Goal: Transaction & Acquisition: Purchase product/service

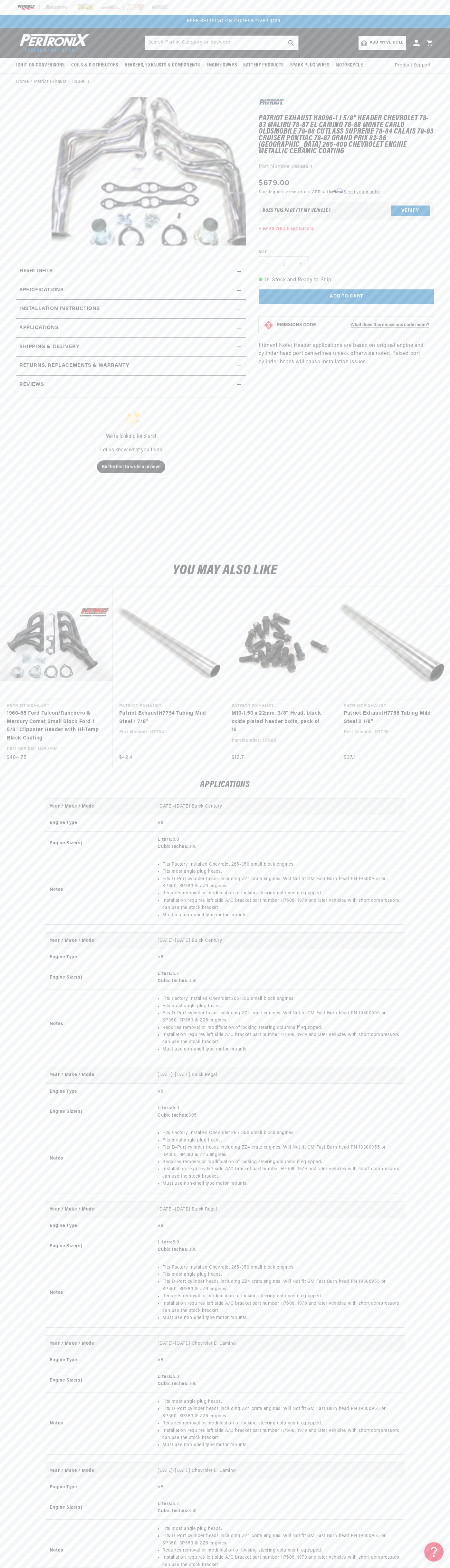
scroll to position [0, 195]
click at [347, 290] on button "Add to cart" at bounding box center [346, 297] width 176 height 15
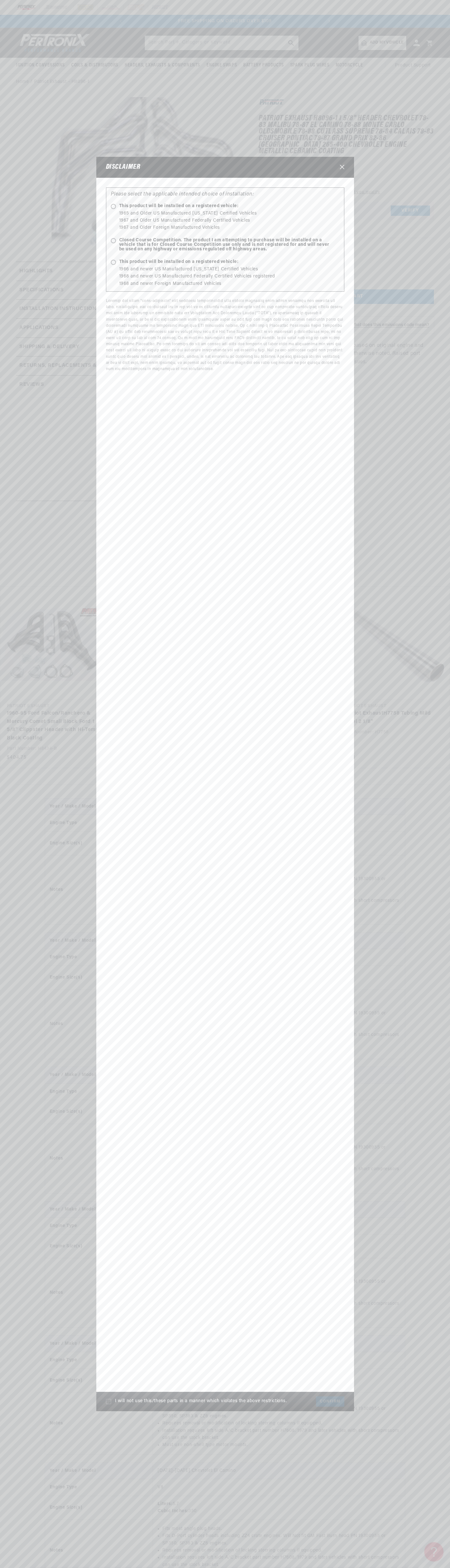
click at [342, 168] on icon "Close" at bounding box center [342, 167] width 5 height 5
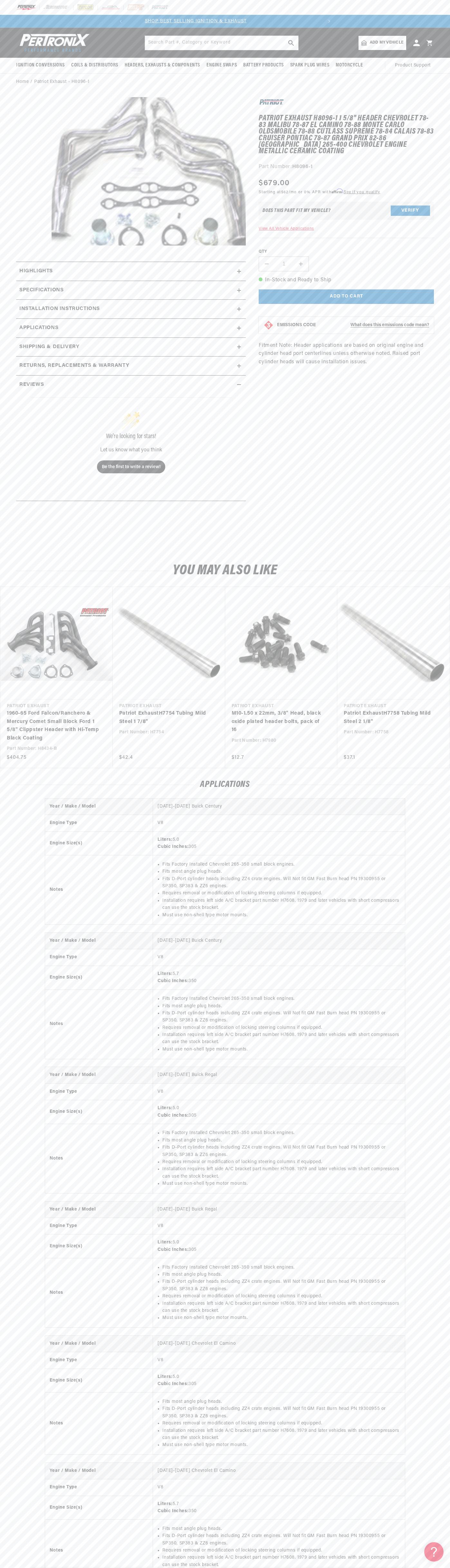
scroll to position [0, 0]
click at [38, 15] on slideshow-component "SHOP BEST SELLING IGNITION & EXHAUST FREE SHIPPING ON ORDERS OVER $109" at bounding box center [225, 21] width 450 height 13
click at [429, 238] on div "QTY Decrease quantity for Patriot Exhaust H8096-1 1 5/8&quot; Header Chevrolet …" at bounding box center [346, 255] width 176 height 34
click at [310, 1568] on html "Skip to content Your cart Your cart is empty Get the right parts the first time…" at bounding box center [225, 784] width 450 height 1568
click at [9, 196] on section "Patriot Exhaust H8096-1 1 5/8" Header Chevrolet 78-83 Malibu 78-87 El Camino 78…" at bounding box center [225, 320] width 450 height 460
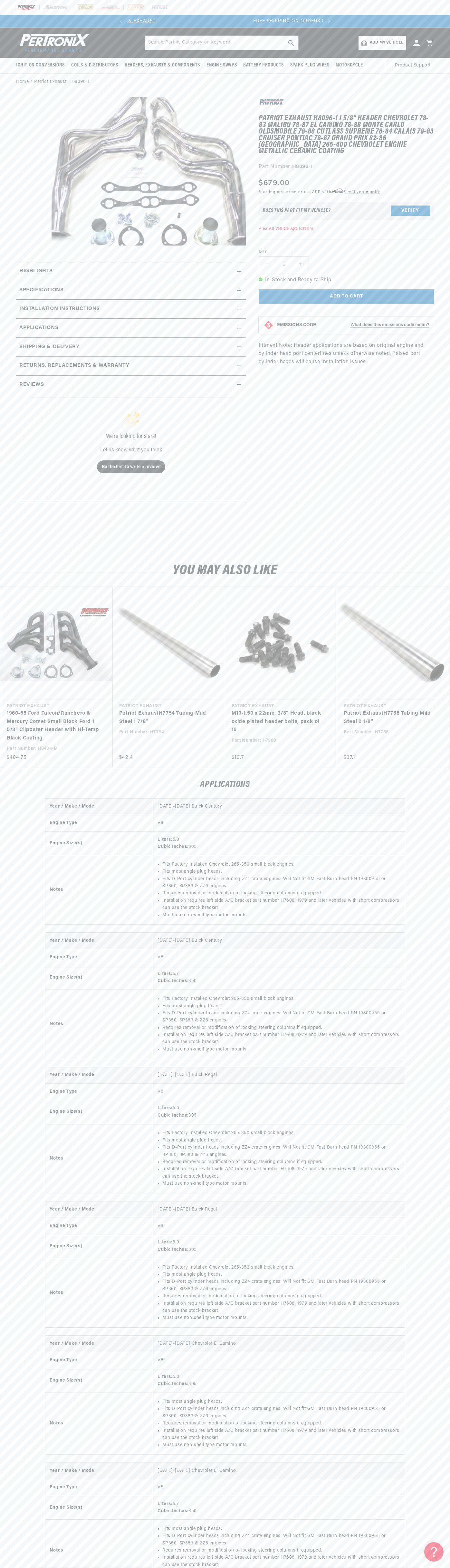
scroll to position [0, 195]
click at [320, 13] on div at bounding box center [225, 7] width 450 height 15
click at [422, 710] on link "Patriot Exhaust H7758 Tubing Mild Steel 2 1/8"" at bounding box center [390, 718] width 93 height 17
click at [114, 1568] on html "Skip to content Your cart Your cart is empty Get the right parts the first time…" at bounding box center [225, 784] width 450 height 1568
click at [23, 250] on div "Patriot Exhaust H8096-1 1 5/8" Header Chevrolet 78-83 Malibu 78-87 El Camino 78…" at bounding box center [130, 318] width 230 height 443
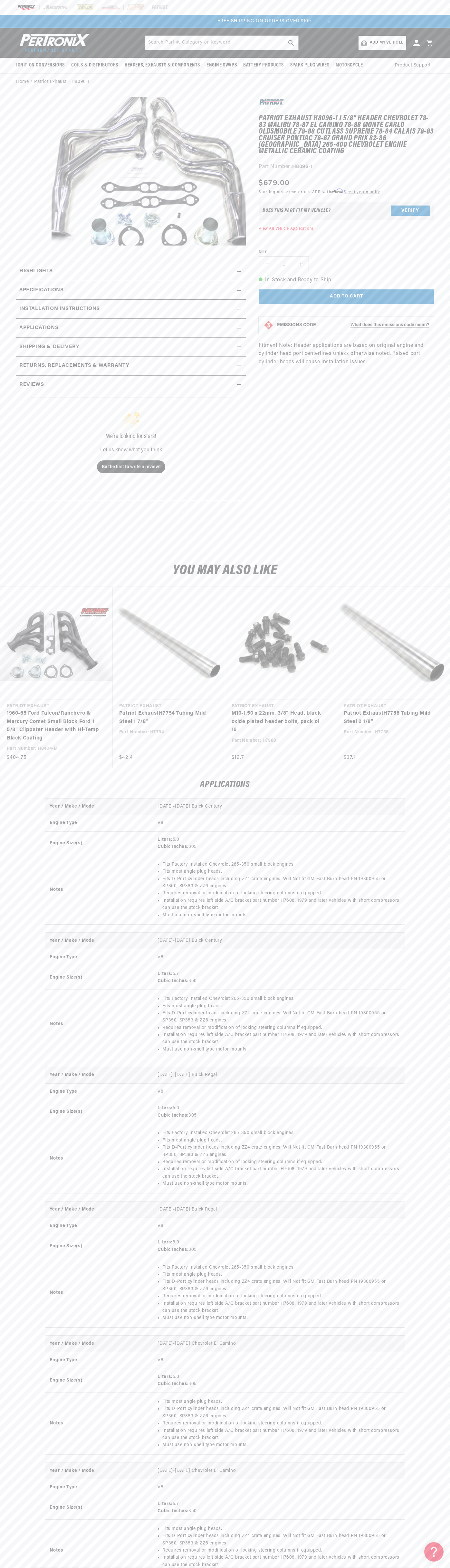
scroll to position [0, 195]
click at [352, 30] on header "BETTER SEARCH RESULTS Add your vehicle's year, make, and model to find parts be…" at bounding box center [225, 43] width 450 height 30
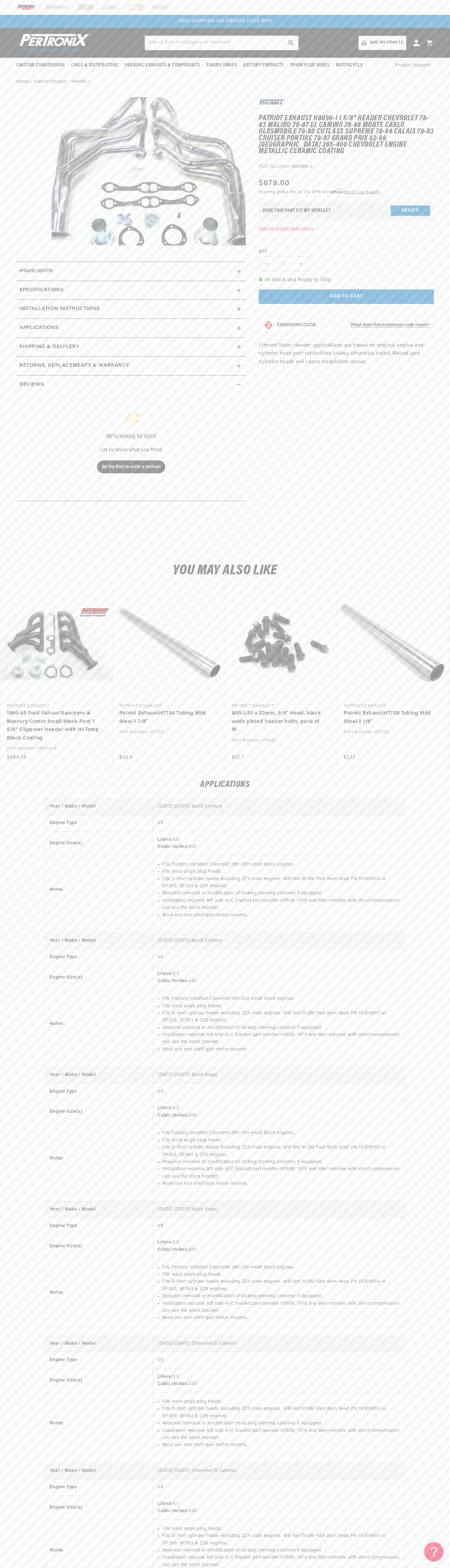
click at [279, 1568] on html "Skip to content Your cart Your cart is empty Get the right parts the first time…" at bounding box center [225, 784] width 450 height 1568
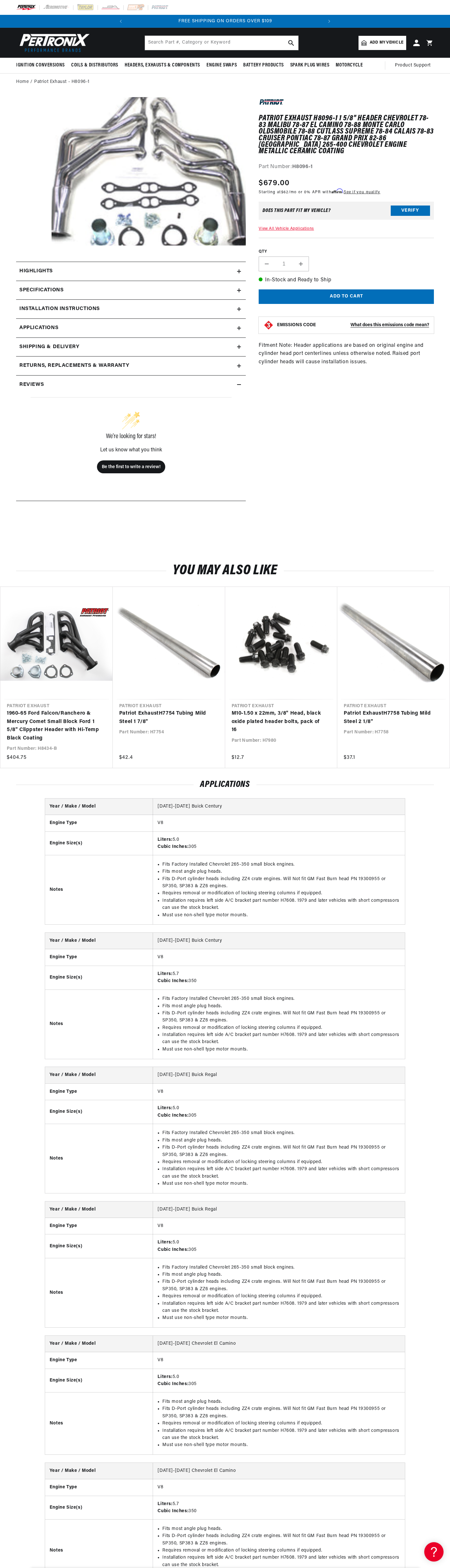
scroll to position [0, 195]
